Goal: Share content

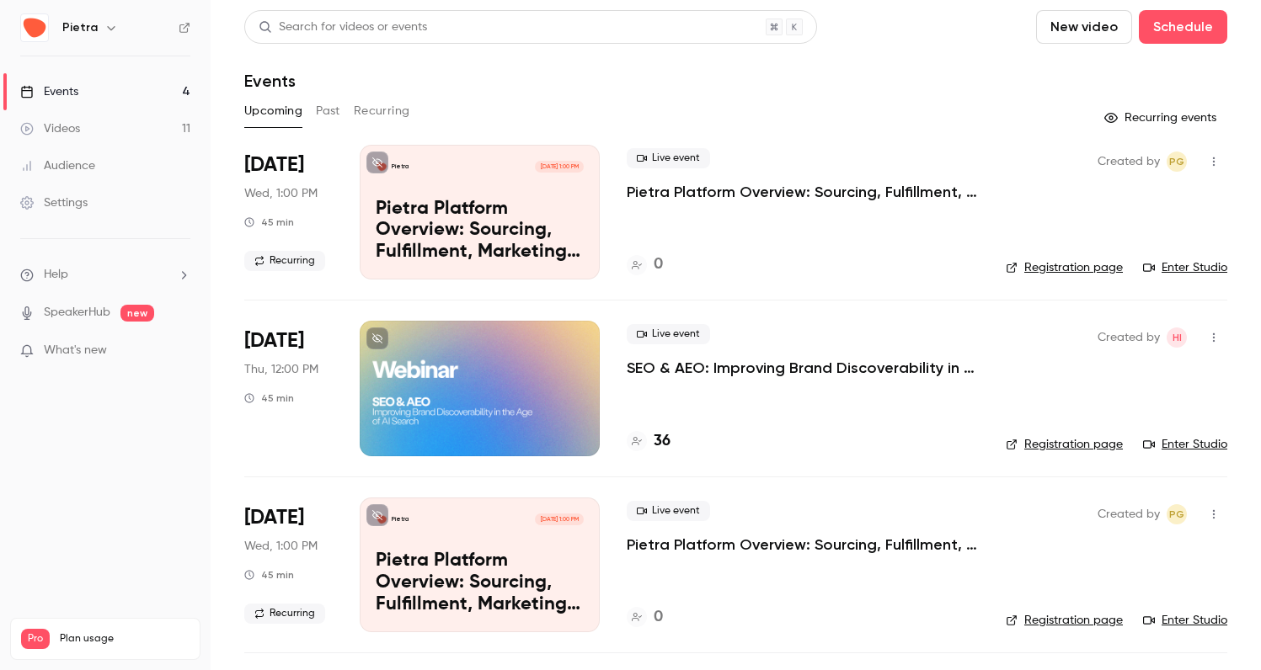
click at [329, 116] on button "Past" at bounding box center [328, 111] width 24 height 27
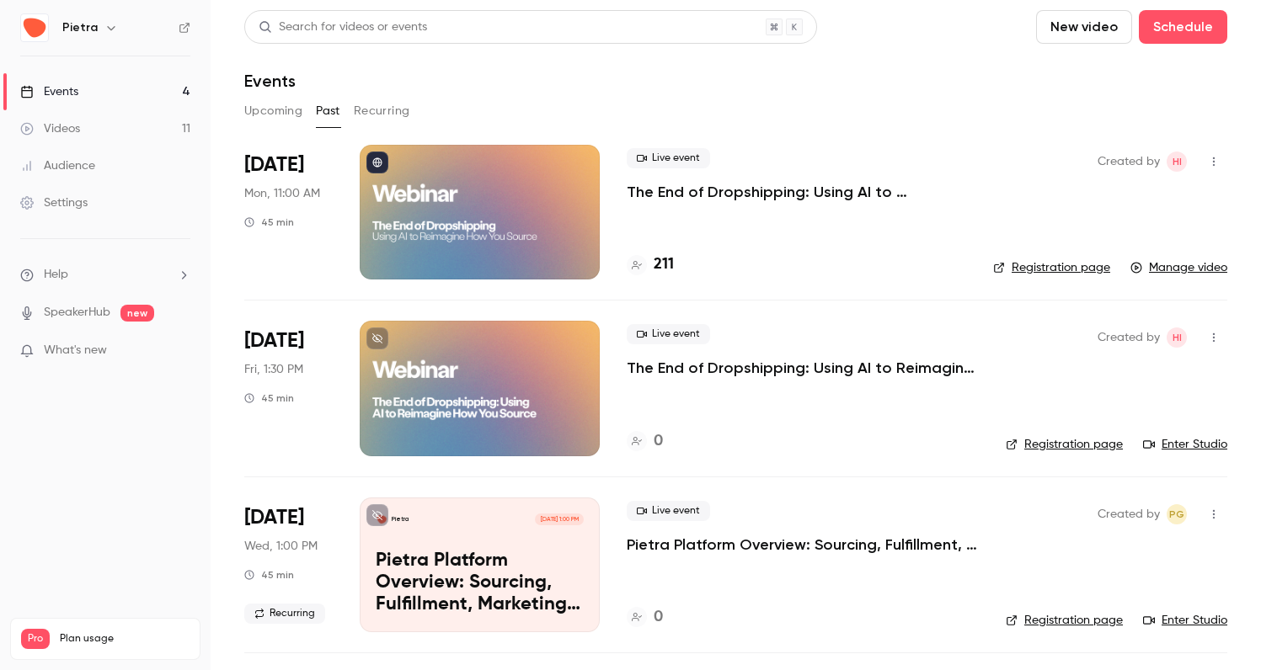
click at [282, 111] on button "Upcoming" at bounding box center [273, 111] width 58 height 27
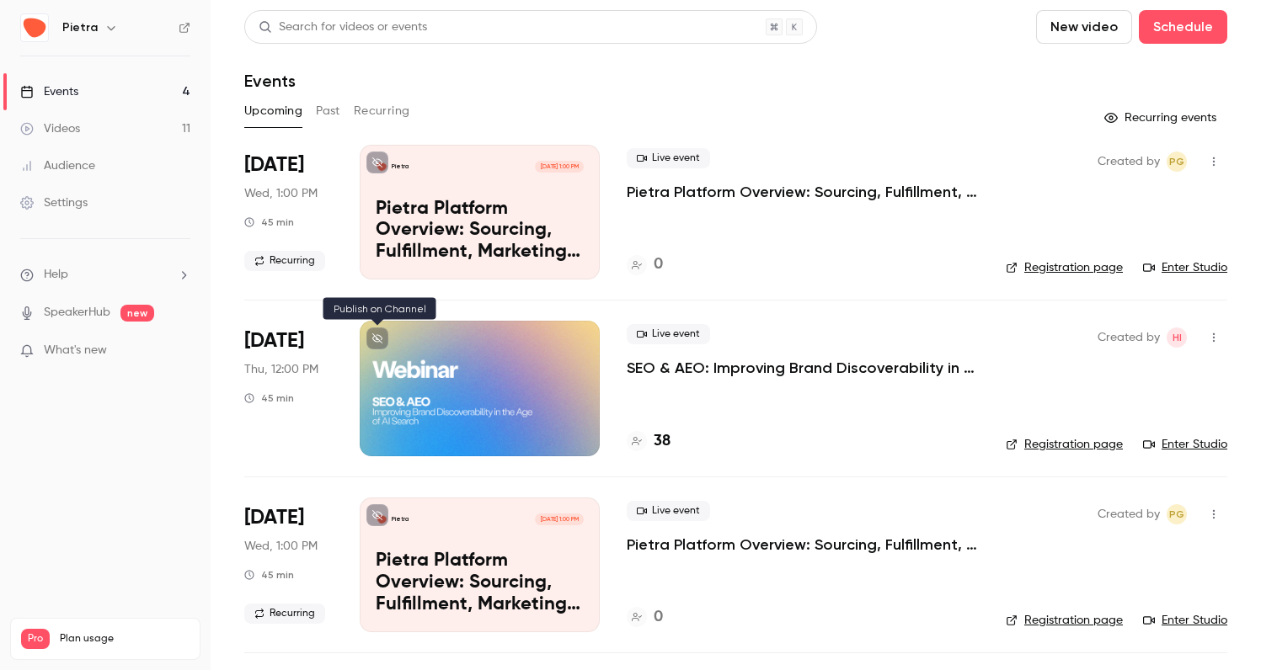
click at [379, 341] on icon at bounding box center [377, 338] width 10 height 10
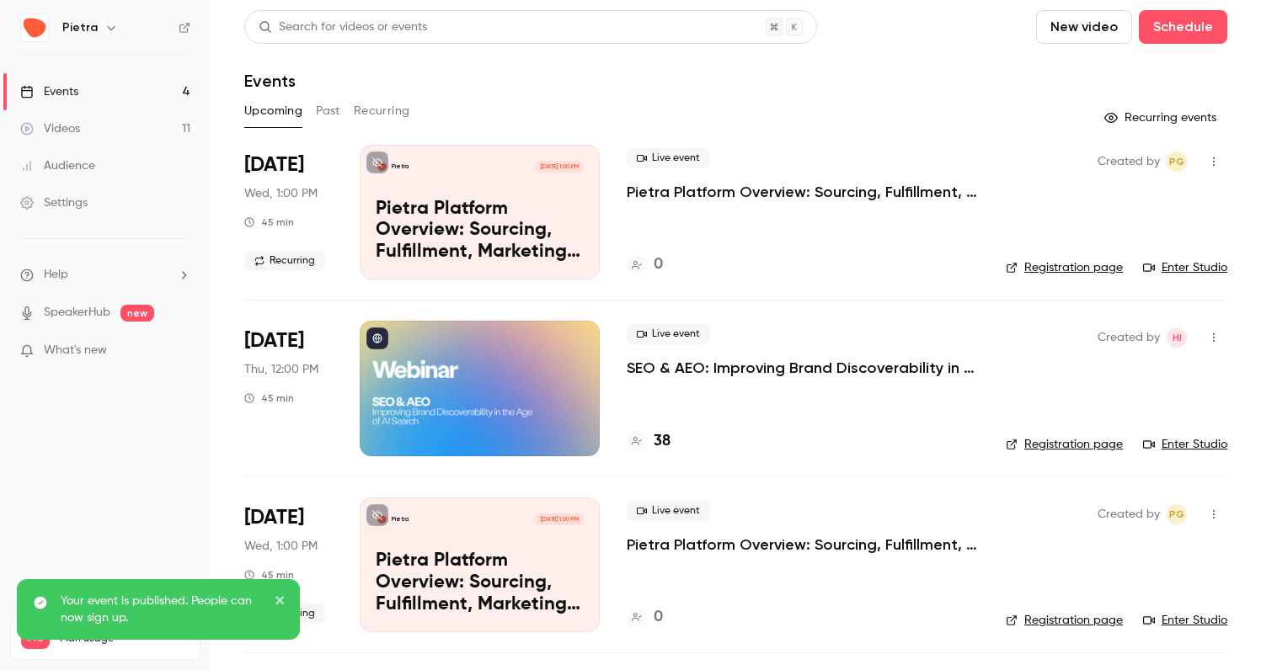
click at [279, 604] on icon "close" at bounding box center [281, 600] width 12 height 13
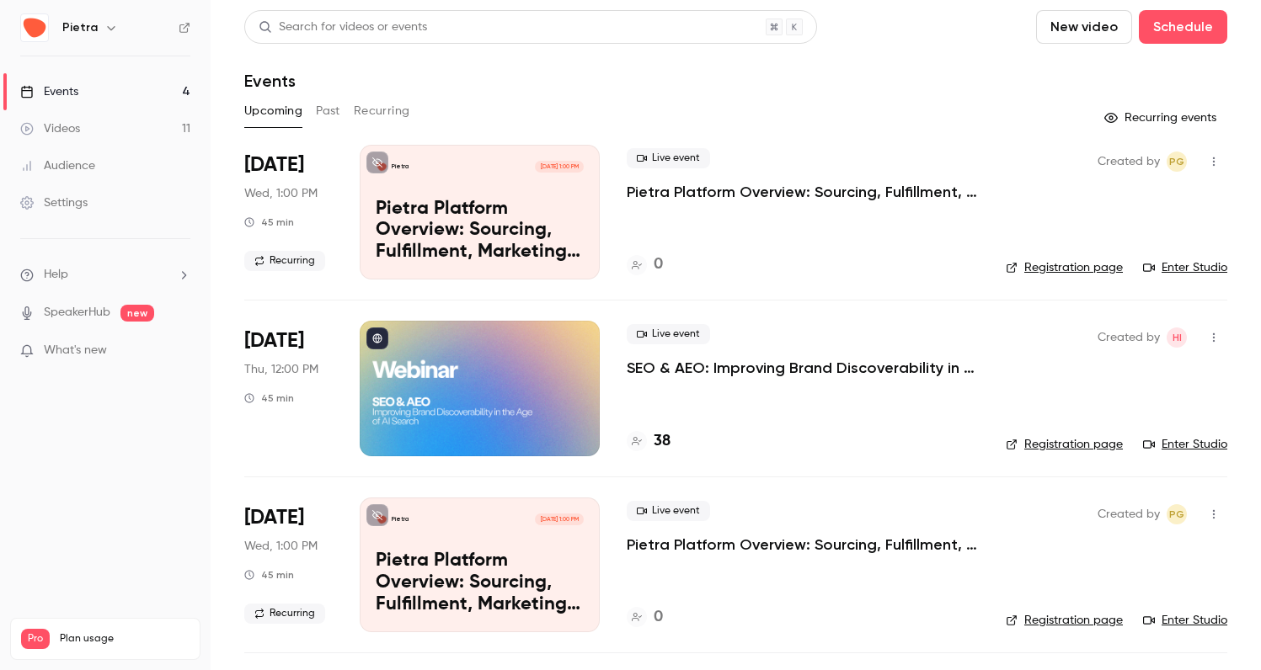
click at [829, 371] on p "SEO & AEO: Improving Brand Discoverability in the Age of AI Search" at bounding box center [802, 368] width 352 height 20
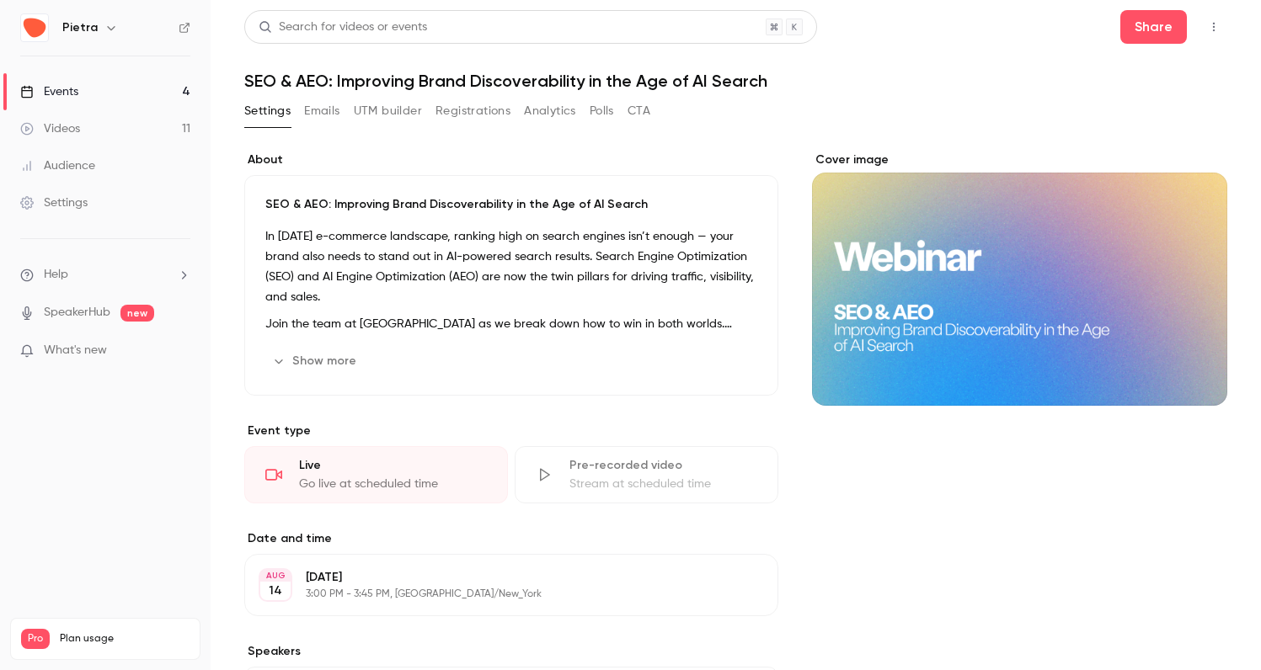
click at [316, 359] on button "Show more" at bounding box center [315, 361] width 101 height 27
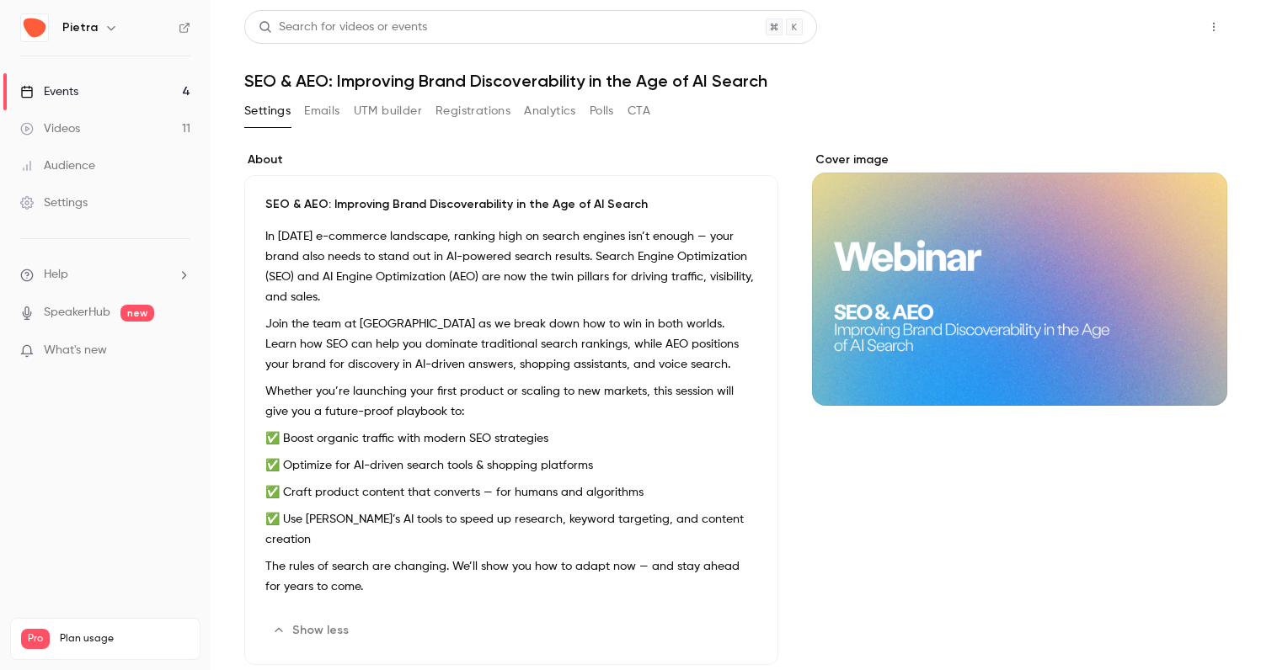
click at [1144, 24] on button "Share" at bounding box center [1153, 27] width 67 height 34
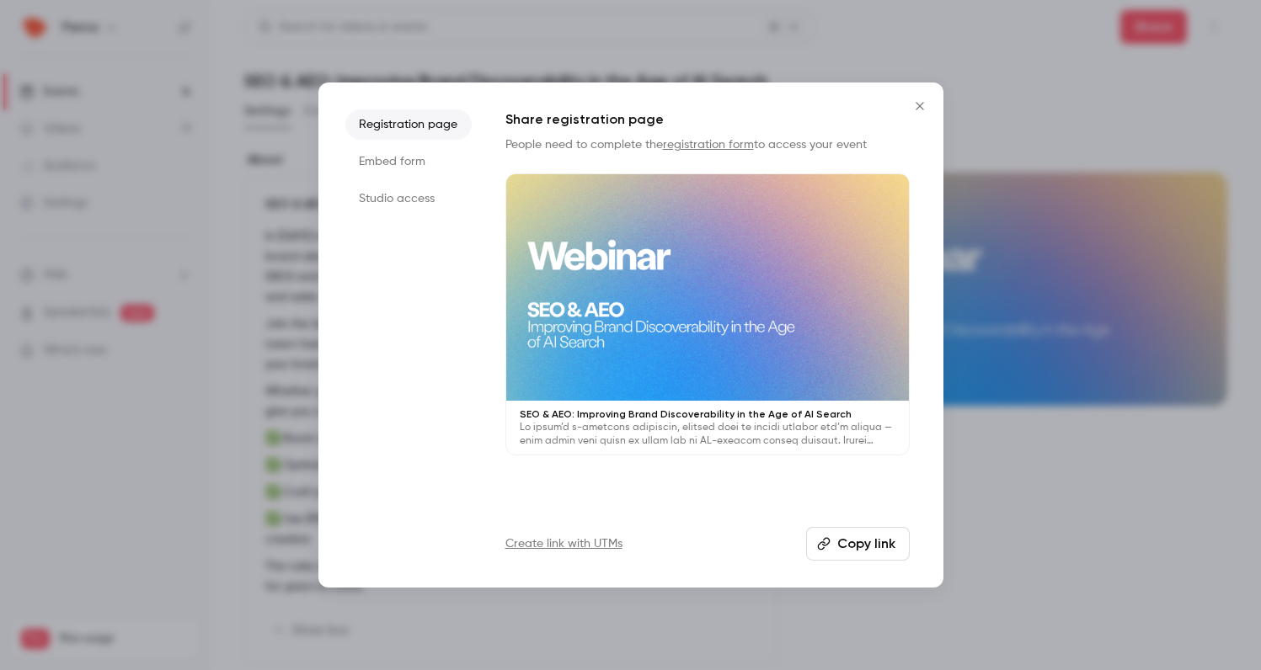
click at [856, 539] on button "Copy link" at bounding box center [858, 544] width 104 height 34
